Goal: Task Accomplishment & Management: Use online tool/utility

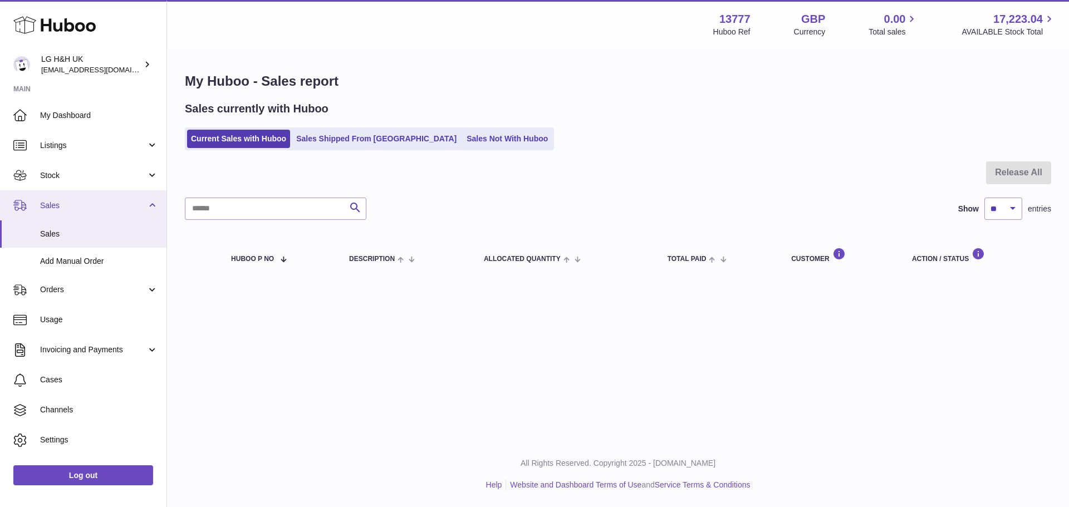
click at [75, 200] on span "Sales" at bounding box center [93, 205] width 106 height 11
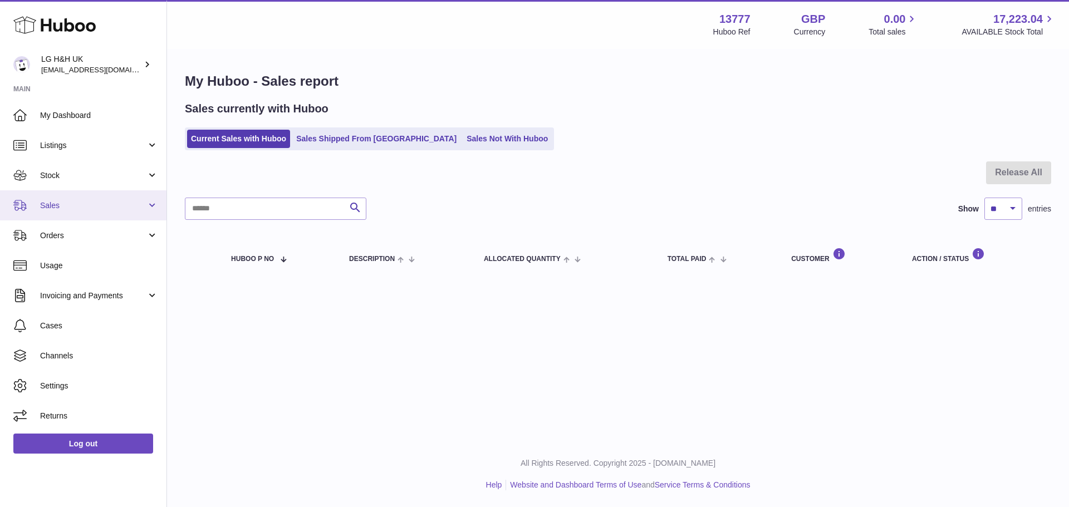
click at [50, 200] on span "Sales" at bounding box center [93, 205] width 106 height 11
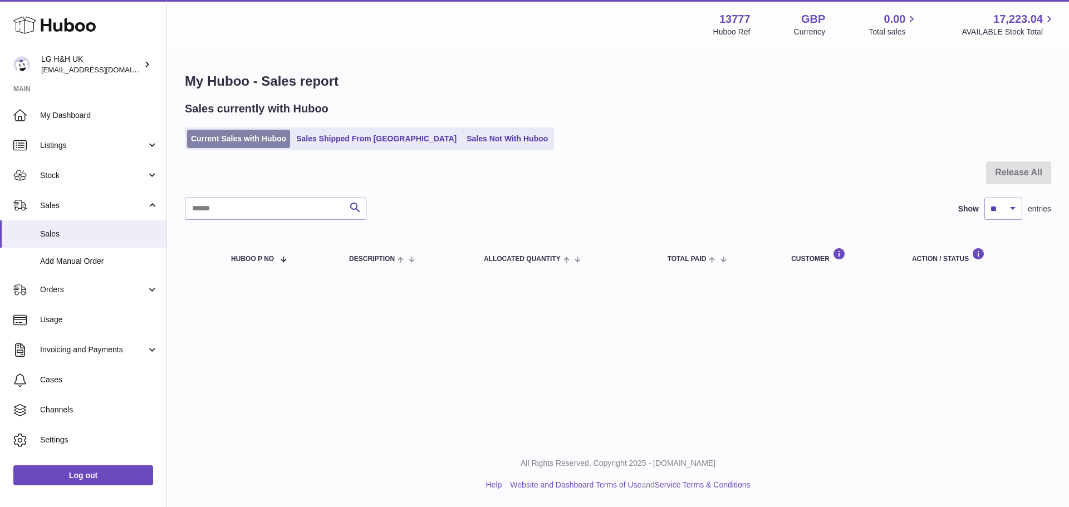
click at [202, 133] on link "Current Sales with Huboo" at bounding box center [238, 139] width 103 height 18
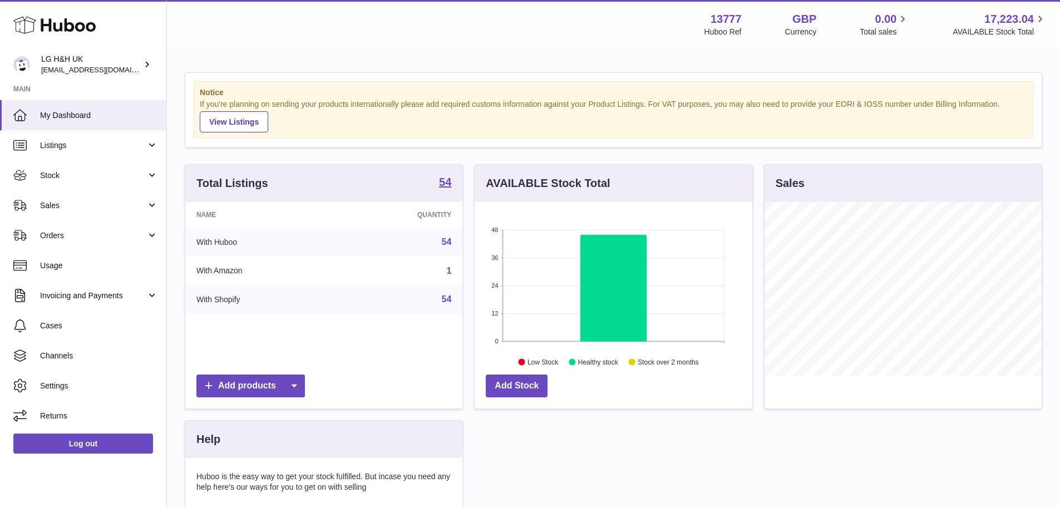
scroll to position [174, 278]
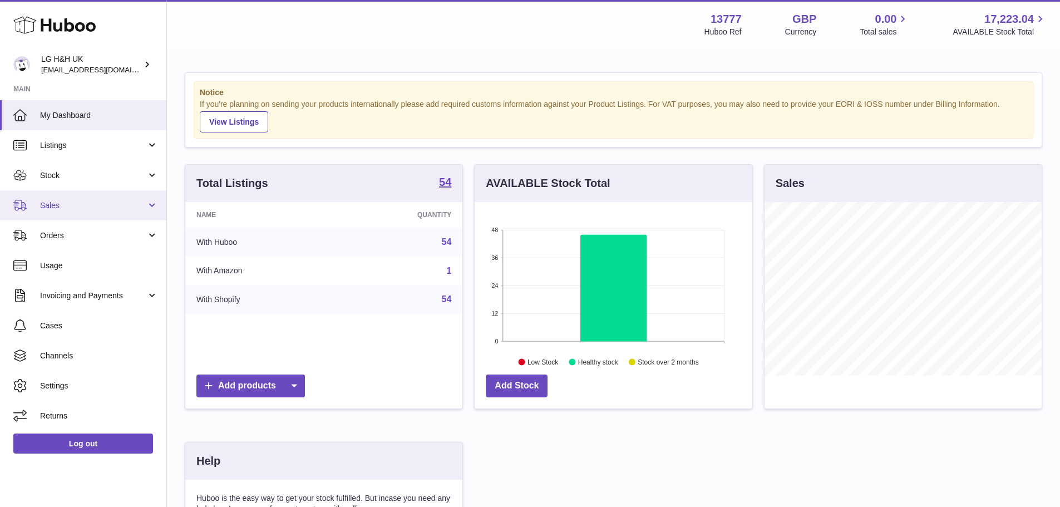
click at [59, 209] on span "Sales" at bounding box center [93, 205] width 106 height 11
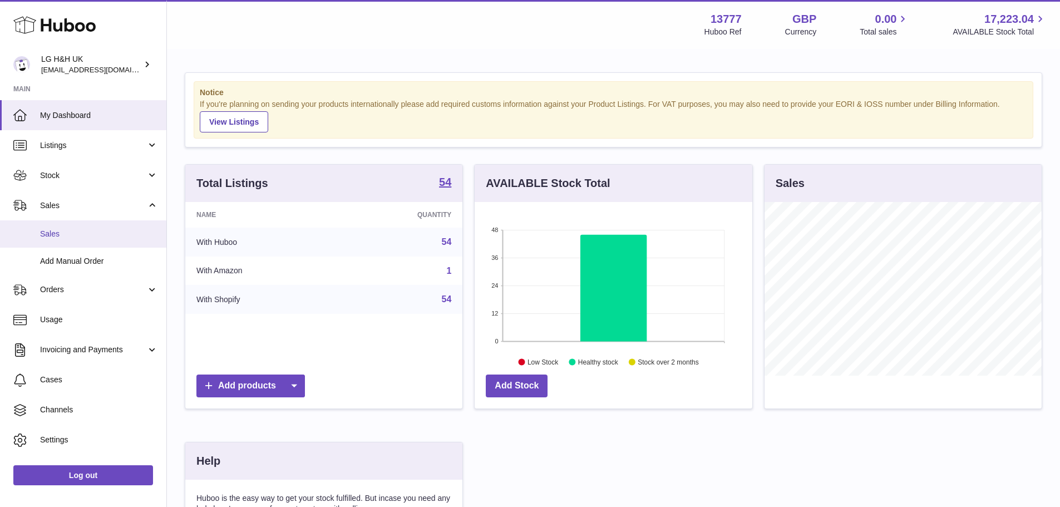
click at [58, 233] on span "Sales" at bounding box center [99, 234] width 118 height 11
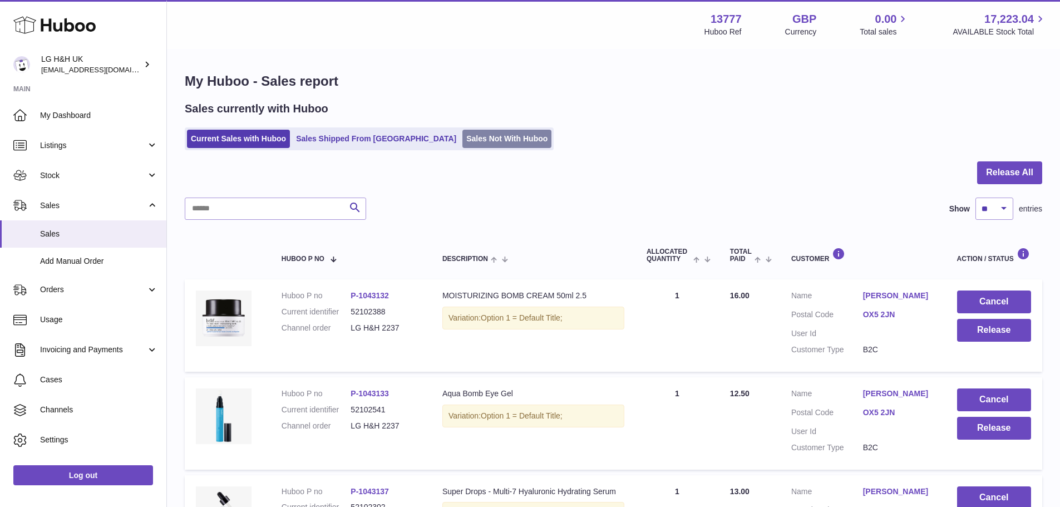
click at [463, 136] on link "Sales Not With Huboo" at bounding box center [507, 139] width 89 height 18
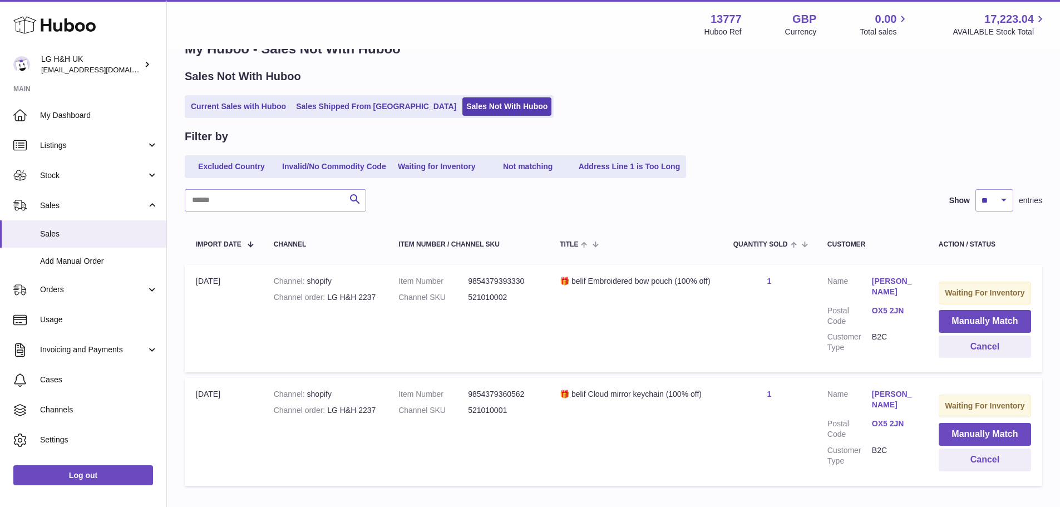
scroll to position [24, 0]
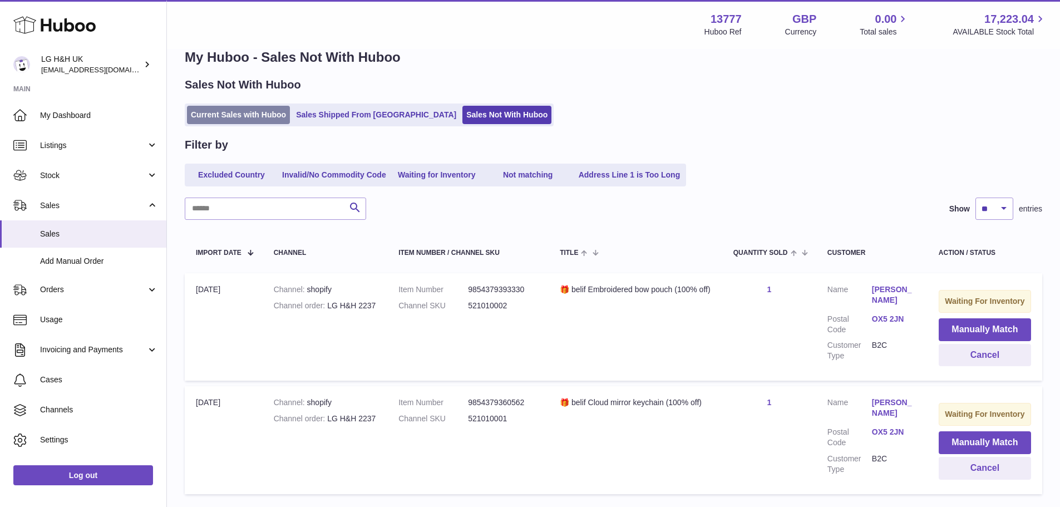
click at [262, 112] on link "Current Sales with Huboo" at bounding box center [238, 115] width 103 height 18
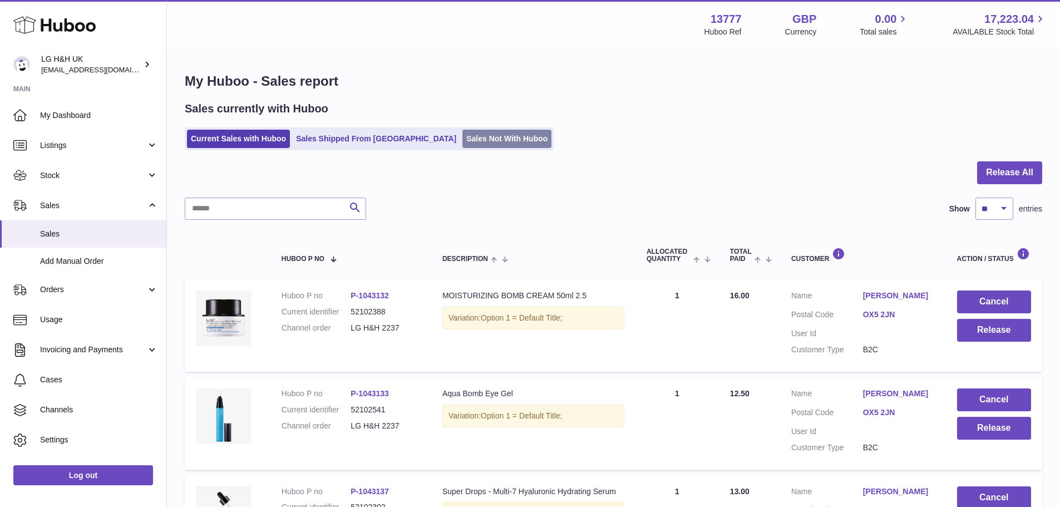
click at [463, 144] on link "Sales Not With Huboo" at bounding box center [507, 139] width 89 height 18
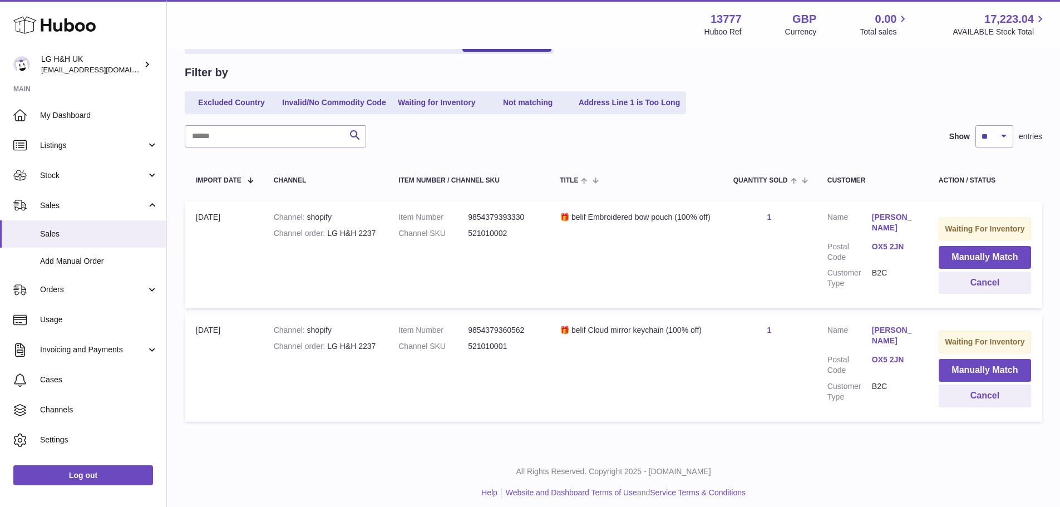
scroll to position [97, 0]
click at [971, 257] on button "Manually Match" at bounding box center [985, 256] width 92 height 23
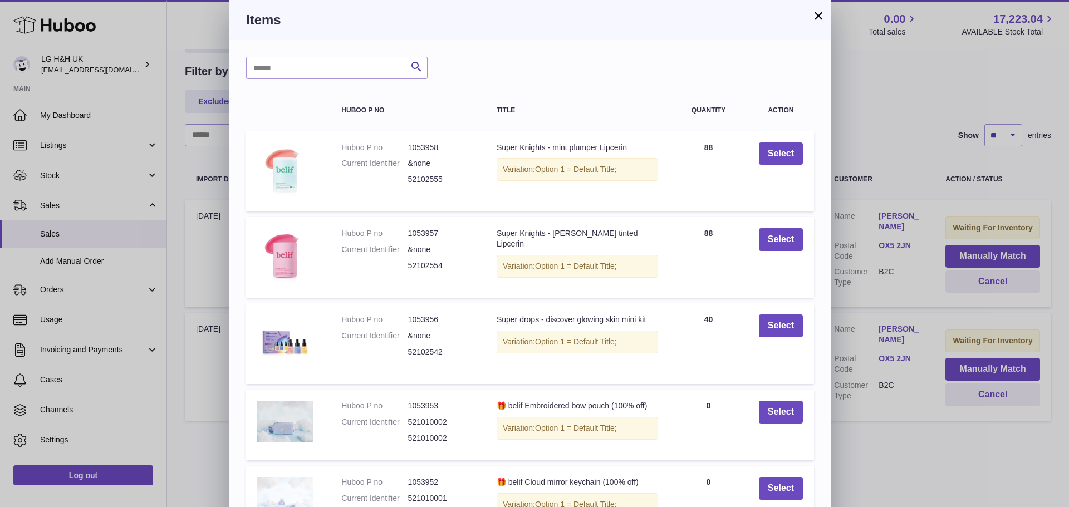
click at [814, 11] on button "×" at bounding box center [818, 15] width 13 height 13
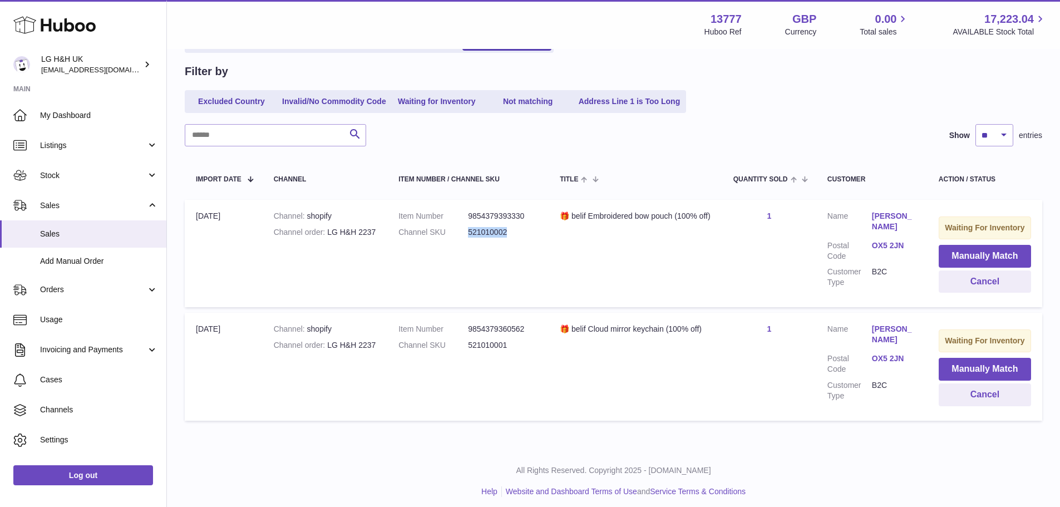
drag, startPoint x: 511, startPoint y: 233, endPoint x: 467, endPoint y: 231, distance: 44.0
click at [467, 231] on dl "Item Number 9854379393330 Channel SKU 521010002" at bounding box center [468, 227] width 139 height 32
copy dl "521010002"
click at [954, 259] on button "Manually Match" at bounding box center [985, 256] width 92 height 23
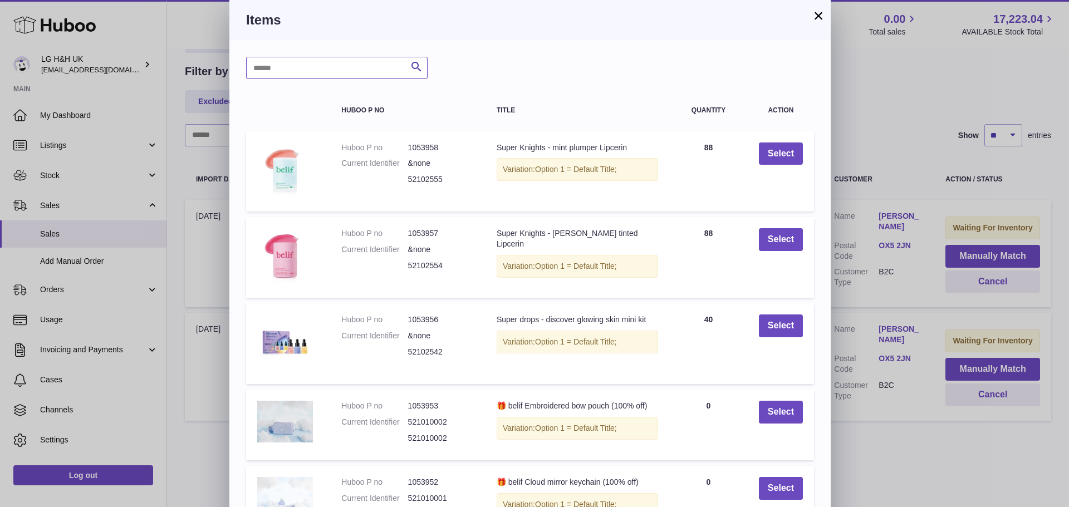
click at [372, 65] on input "text" at bounding box center [336, 68] width 181 height 22
paste input "*********"
type input "*********"
click at [416, 63] on icon "submit" at bounding box center [416, 67] width 13 height 14
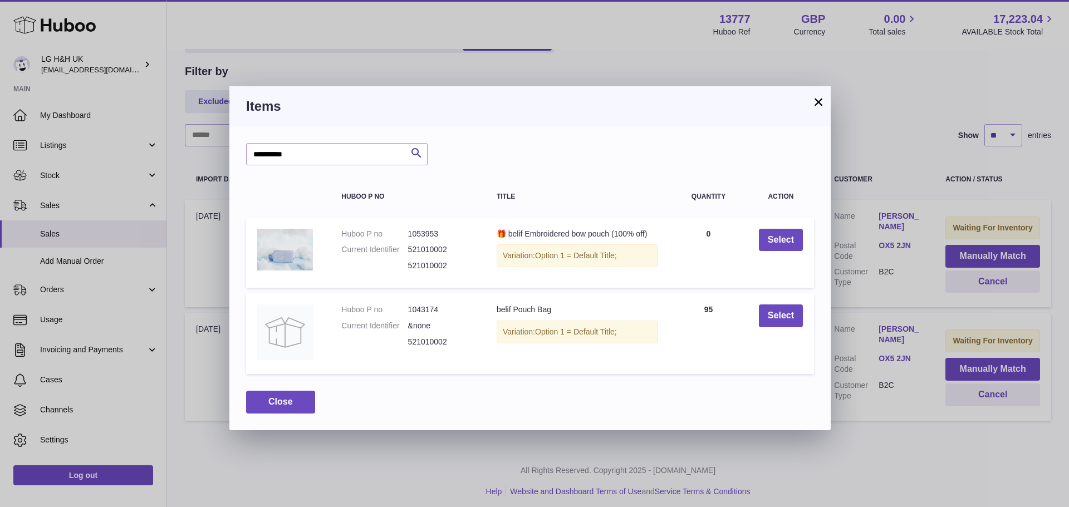
click at [760, 359] on td "Select" at bounding box center [781, 333] width 66 height 81
click at [775, 320] on button "Select" at bounding box center [781, 316] width 44 height 23
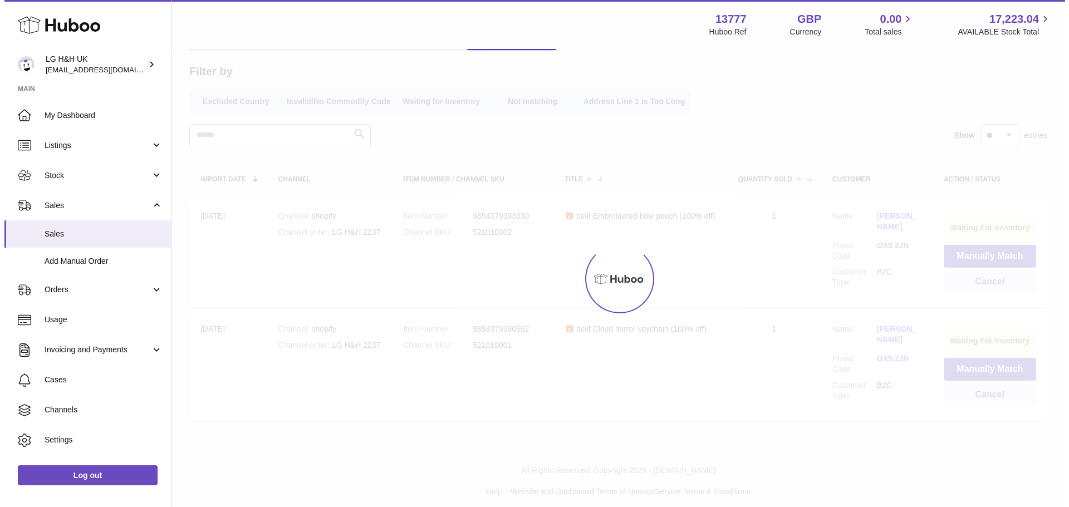
scroll to position [0, 0]
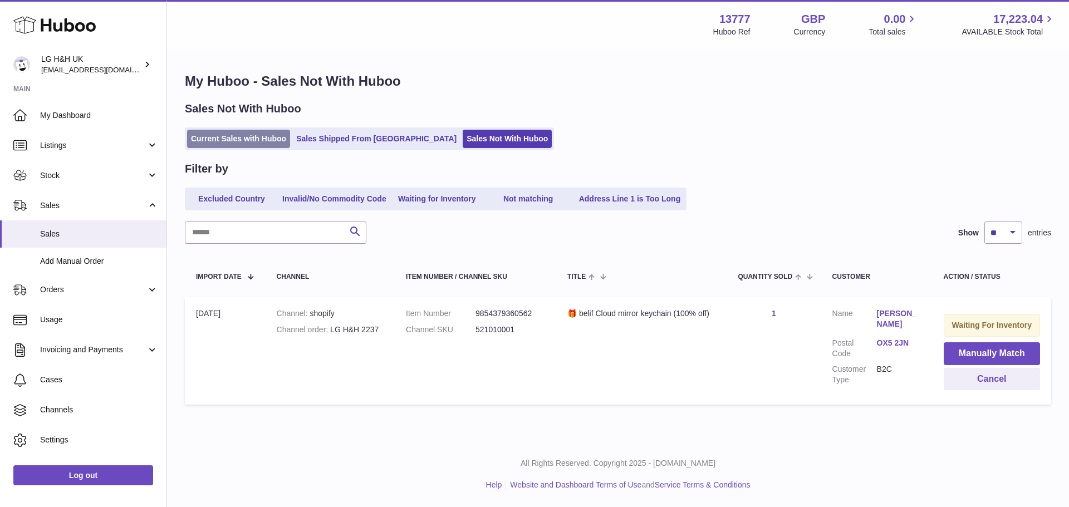
click at [264, 130] on link "Current Sales with Huboo" at bounding box center [238, 139] width 103 height 18
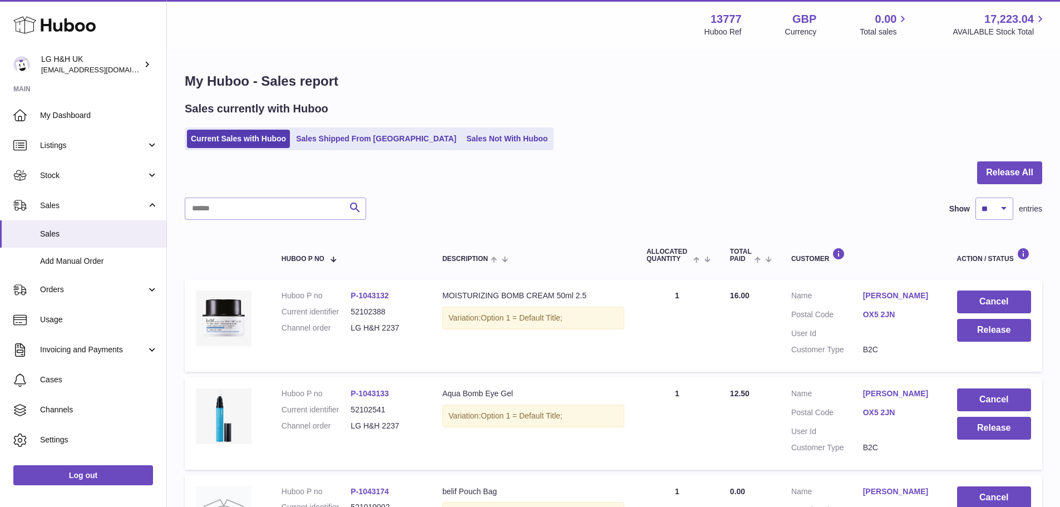
scroll to position [13, 0]
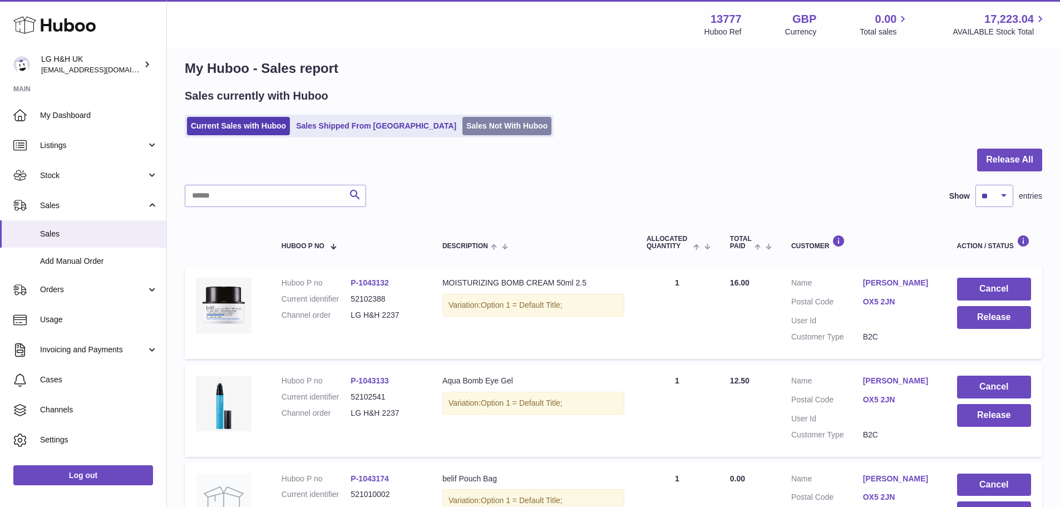
click at [482, 125] on link "Sales Not With Huboo" at bounding box center [507, 126] width 89 height 18
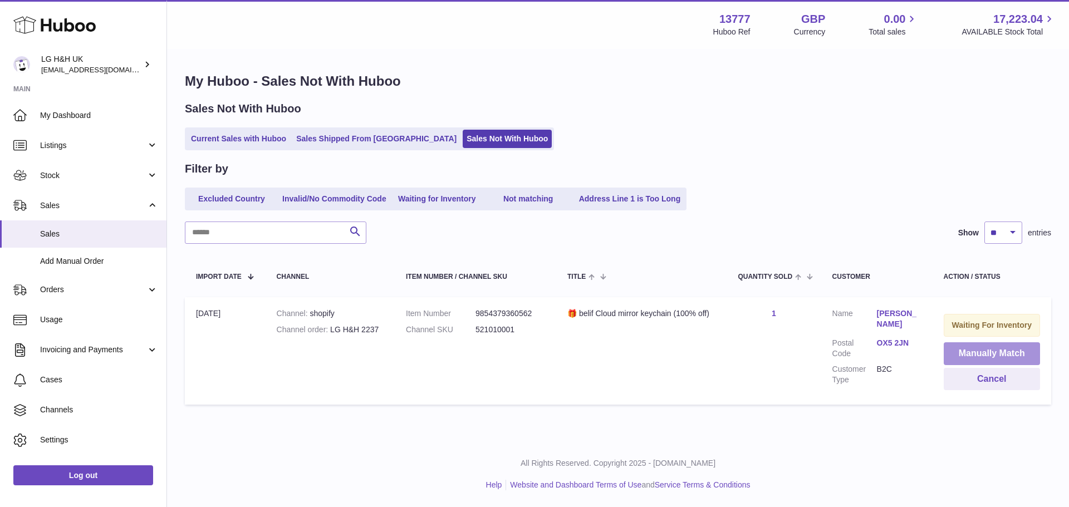
click at [972, 355] on button "Manually Match" at bounding box center [992, 353] width 96 height 23
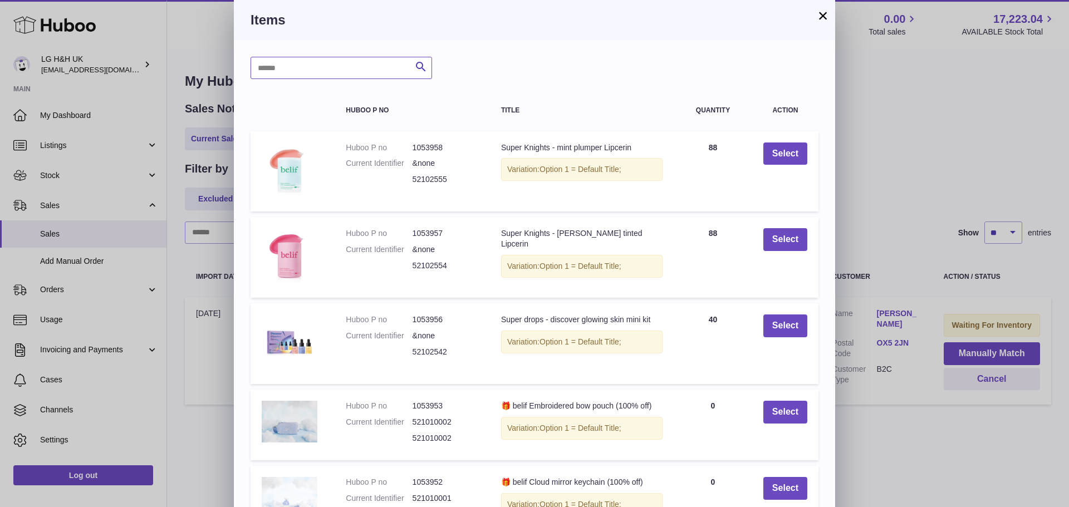
click at [347, 71] on input "text" at bounding box center [341, 68] width 181 height 22
paste input "*********"
type input "*********"
click at [419, 67] on icon "submit" at bounding box center [420, 67] width 13 height 14
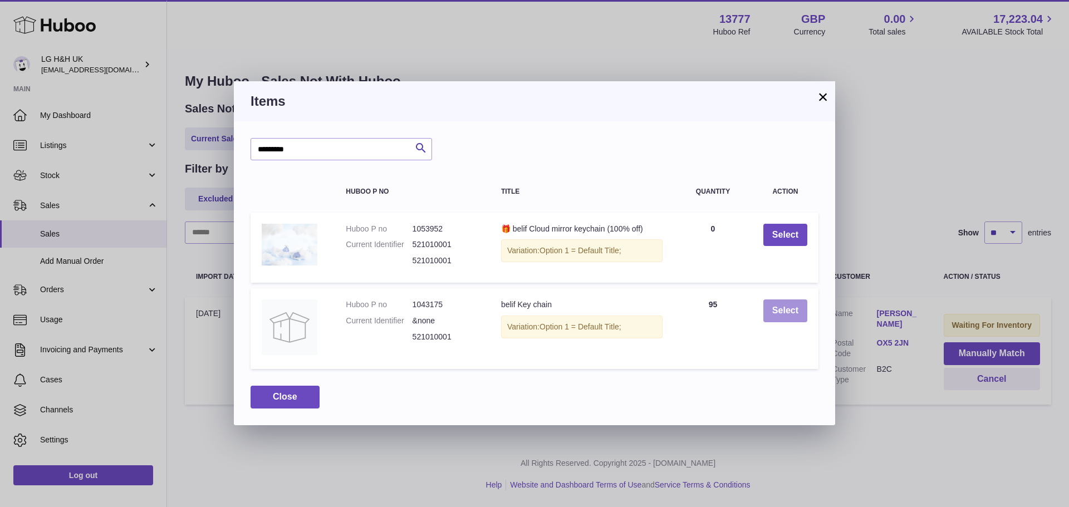
click at [786, 312] on button "Select" at bounding box center [785, 311] width 44 height 23
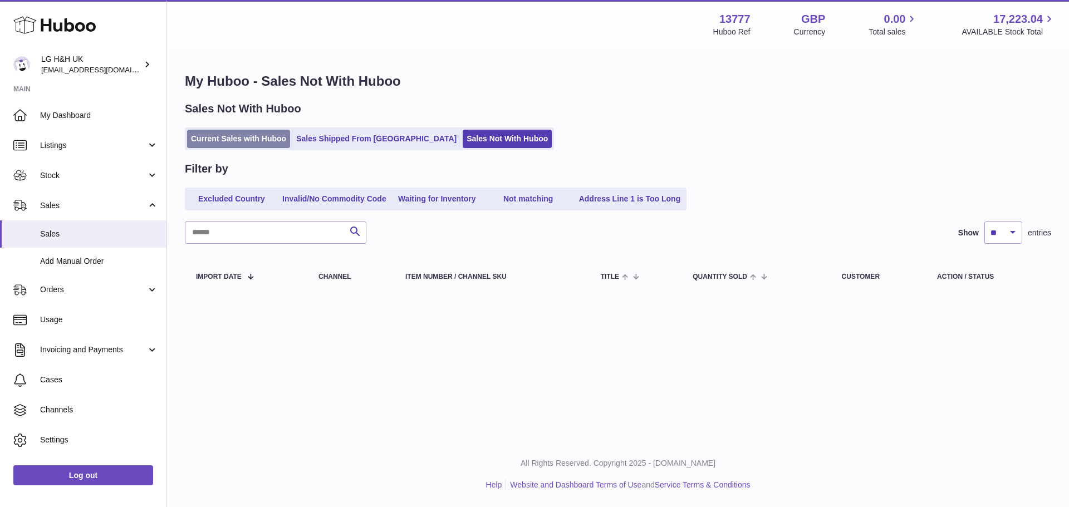
click at [254, 139] on link "Current Sales with Huboo" at bounding box center [238, 139] width 103 height 18
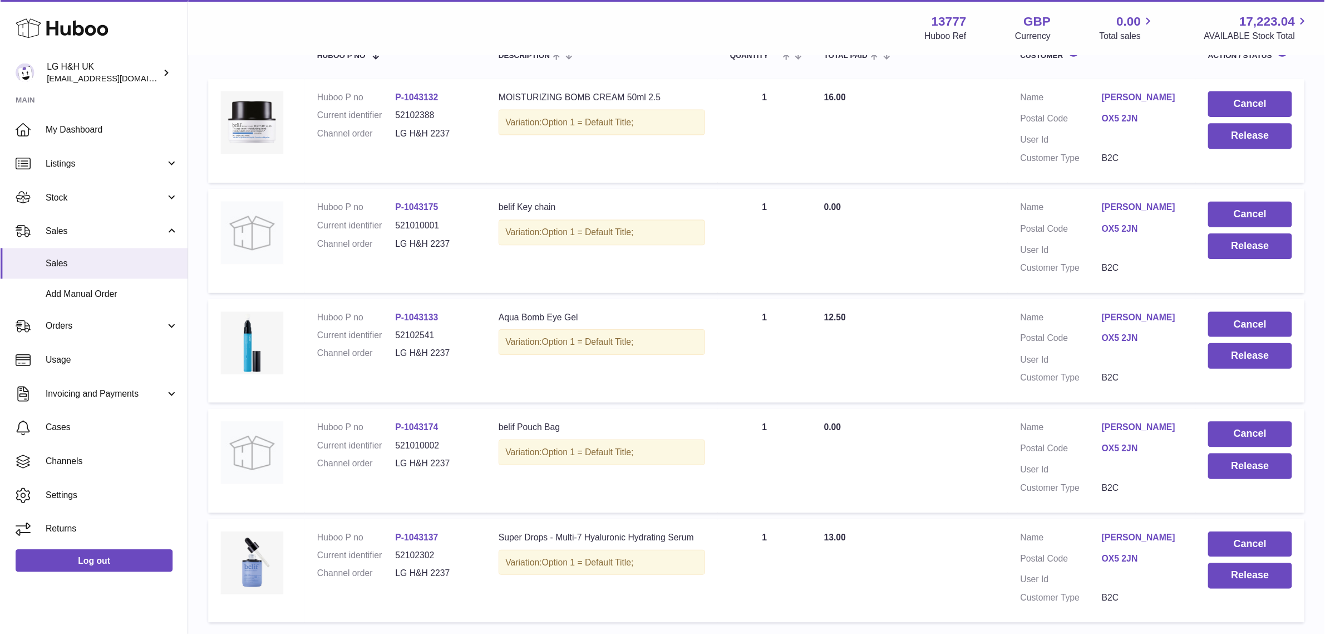
scroll to position [209, 0]
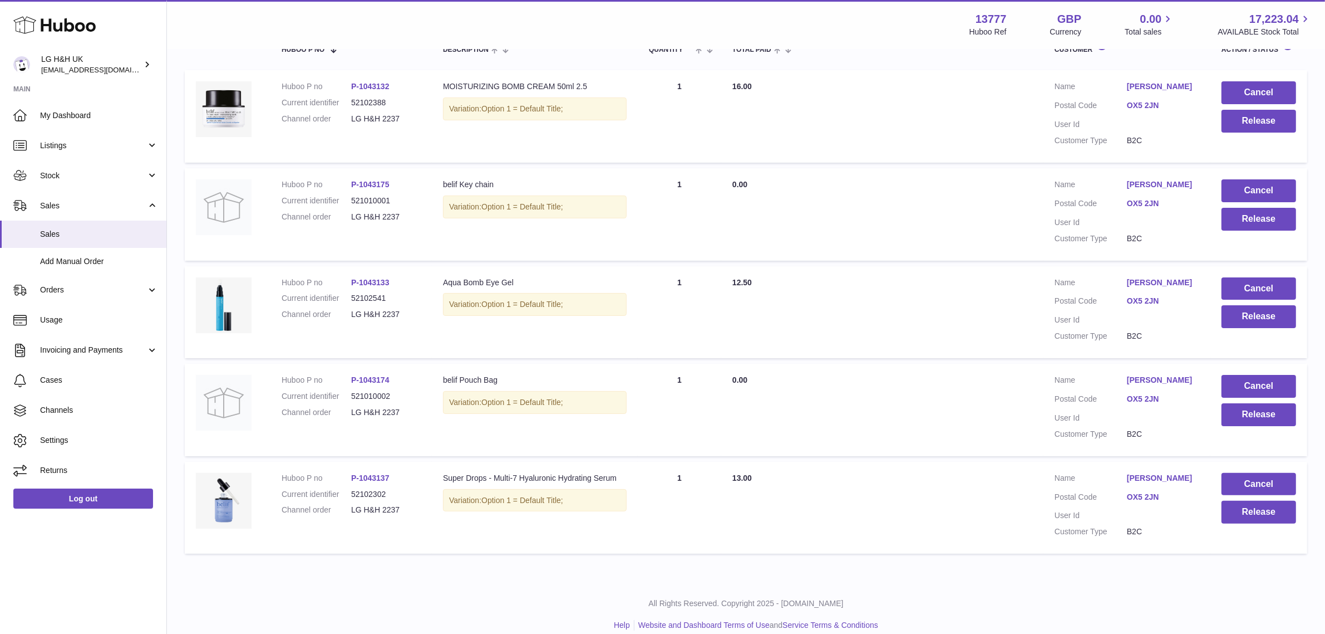
drag, startPoint x: 1068, startPoint y: 0, endPoint x: 941, endPoint y: 518, distance: 533.7
click at [941, 507] on td "Total Paid 13.00" at bounding box center [882, 507] width 322 height 92
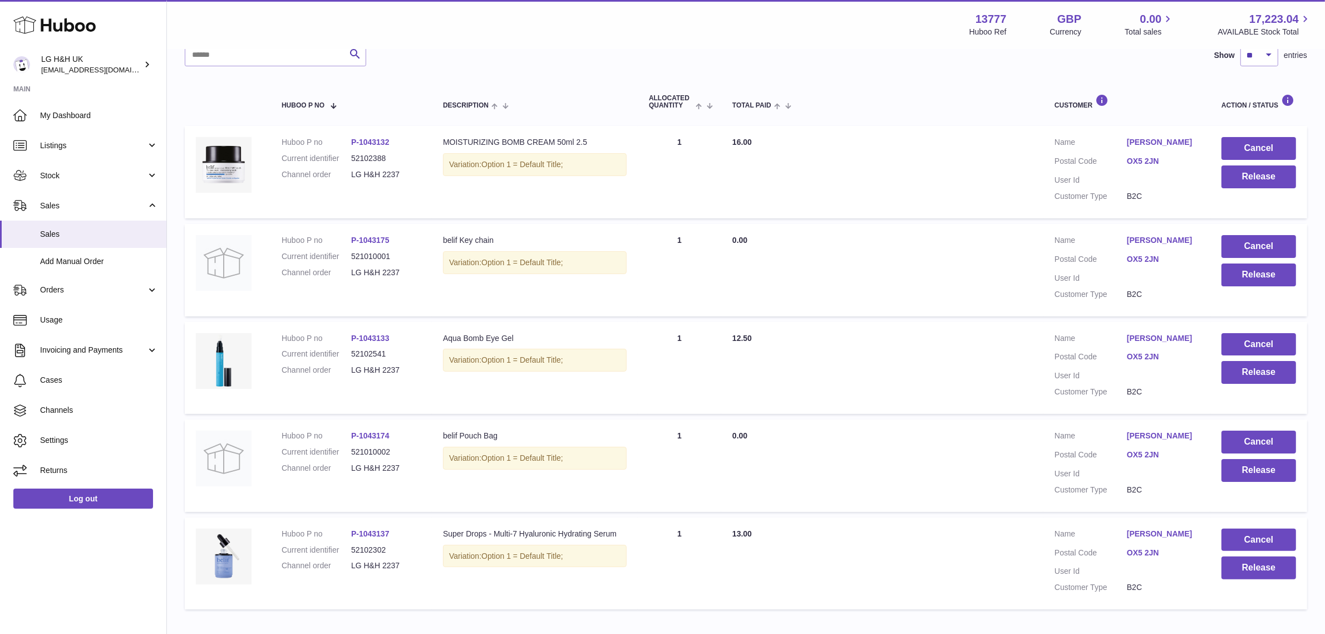
scroll to position [0, 0]
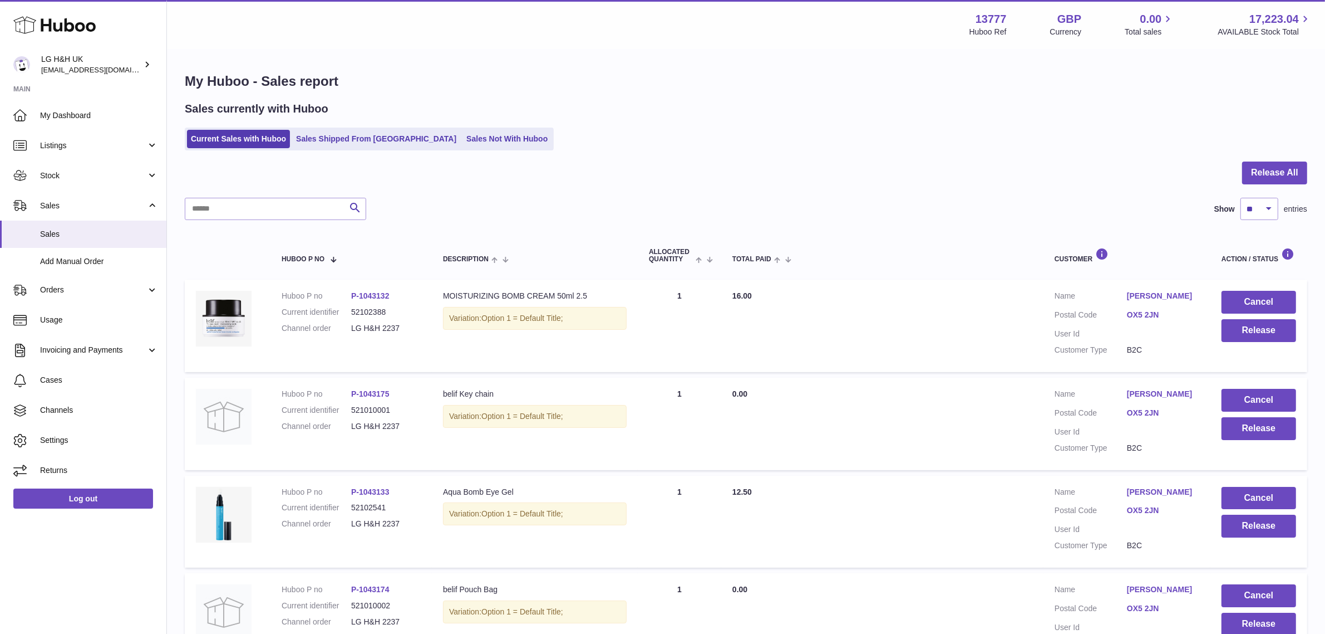
click at [682, 96] on div "My Huboo - Sales report Sales currently with Huboo Current Sales with Huboo Sal…" at bounding box center [746, 420] width 1158 height 740
click at [1068, 174] on button "Release All" at bounding box center [1275, 172] width 65 height 23
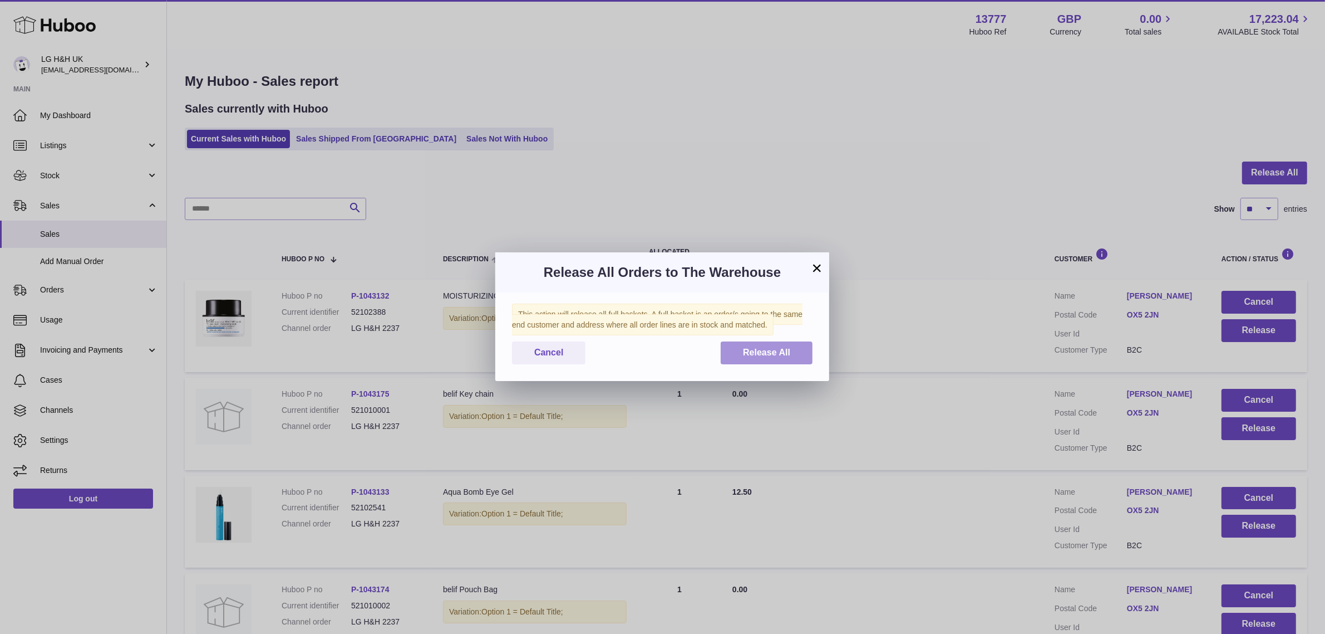
click at [777, 350] on span "Release All" at bounding box center [766, 351] width 47 height 9
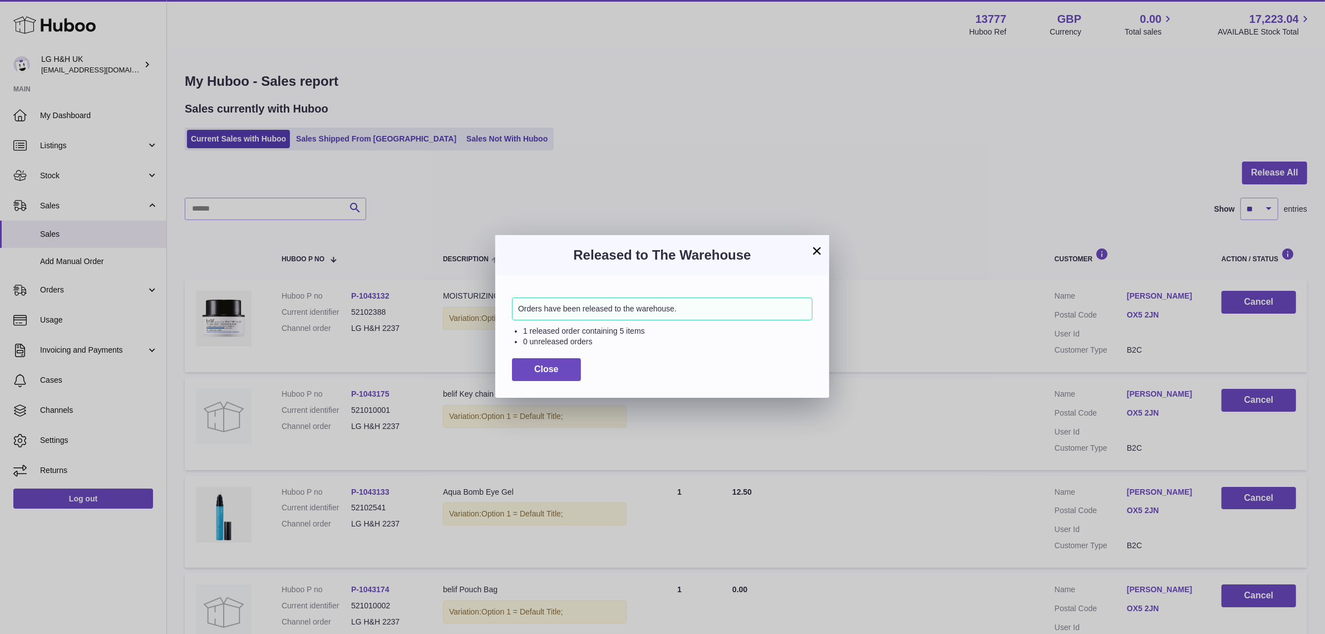
click at [819, 251] on button "×" at bounding box center [817, 250] width 13 height 13
